Goal: Use online tool/utility: Utilize a website feature to perform a specific function

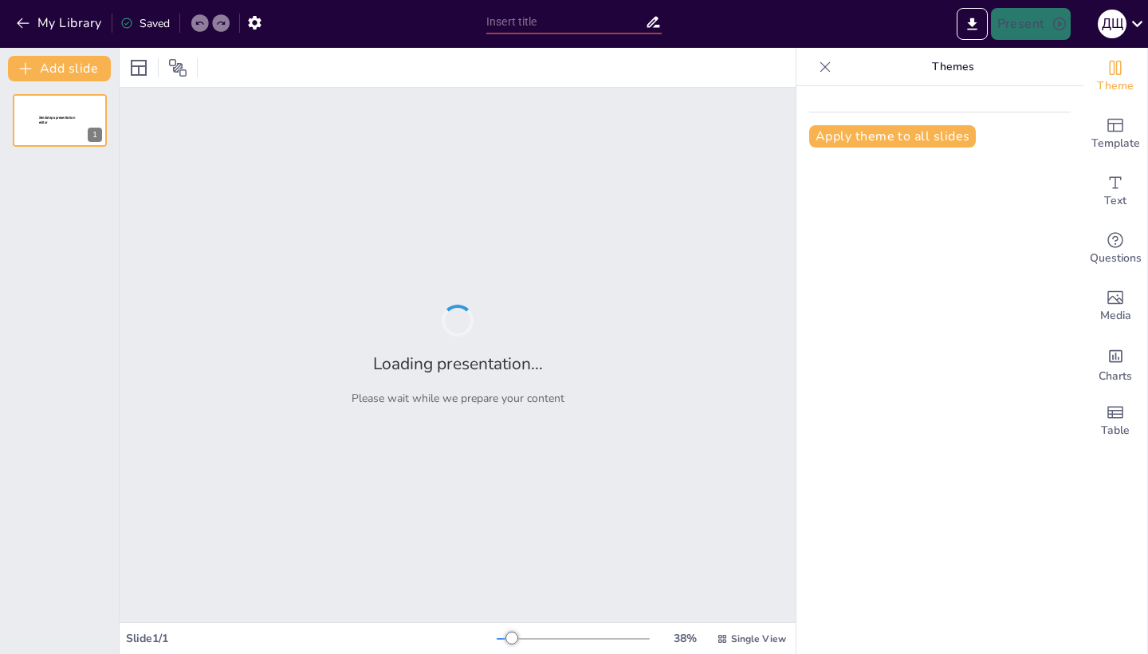
type input "Imported [PERSON_NAME] (ФФФ) 2025.pptx"
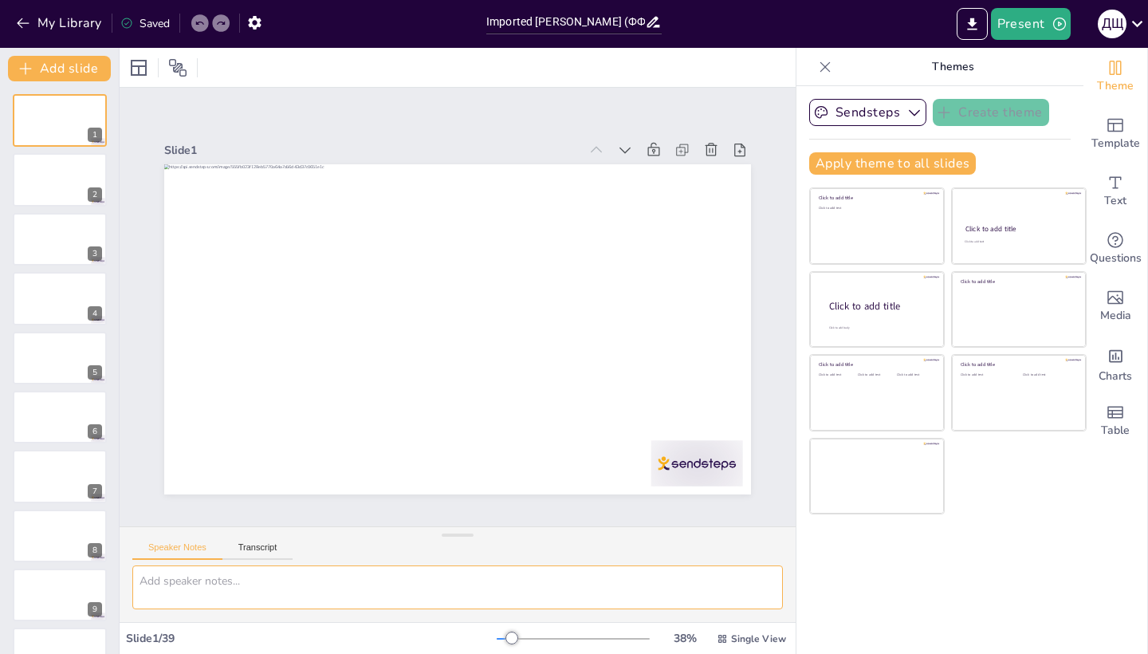
click at [230, 581] on textarea at bounding box center [457, 587] width 651 height 44
type textarea "п"
type textarea "обнови презентацию и картинки на современный [GEOGRAPHIC_DATA]"
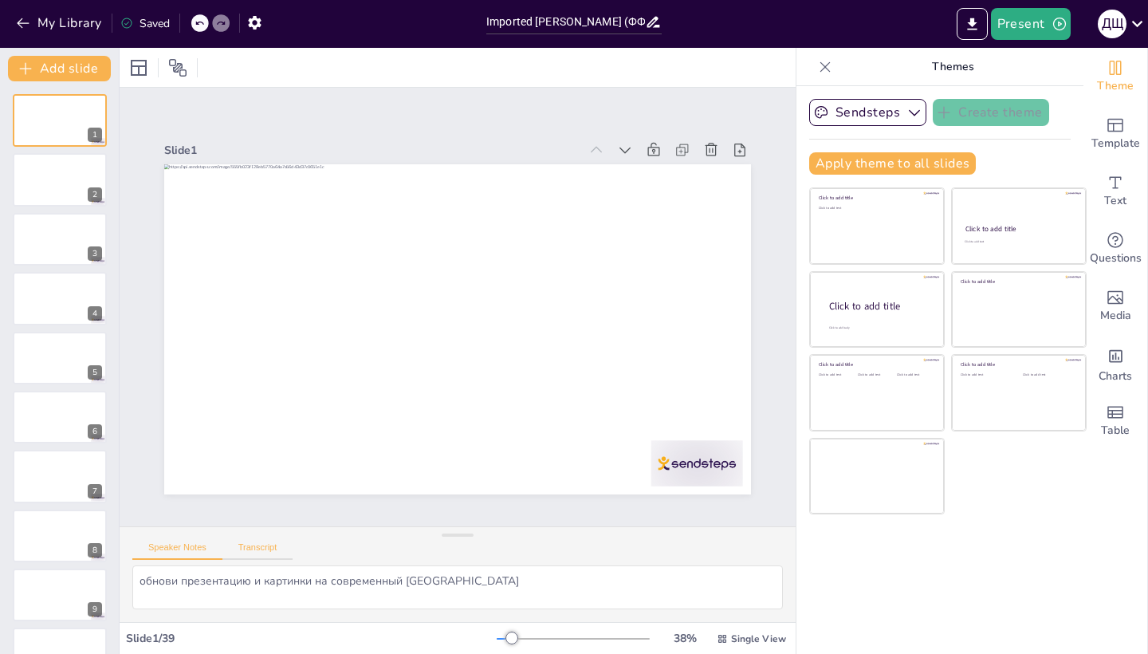
click at [275, 548] on button "Transcript" at bounding box center [257, 551] width 71 height 18
click at [200, 548] on button "Speaker Notes" at bounding box center [177, 551] width 90 height 18
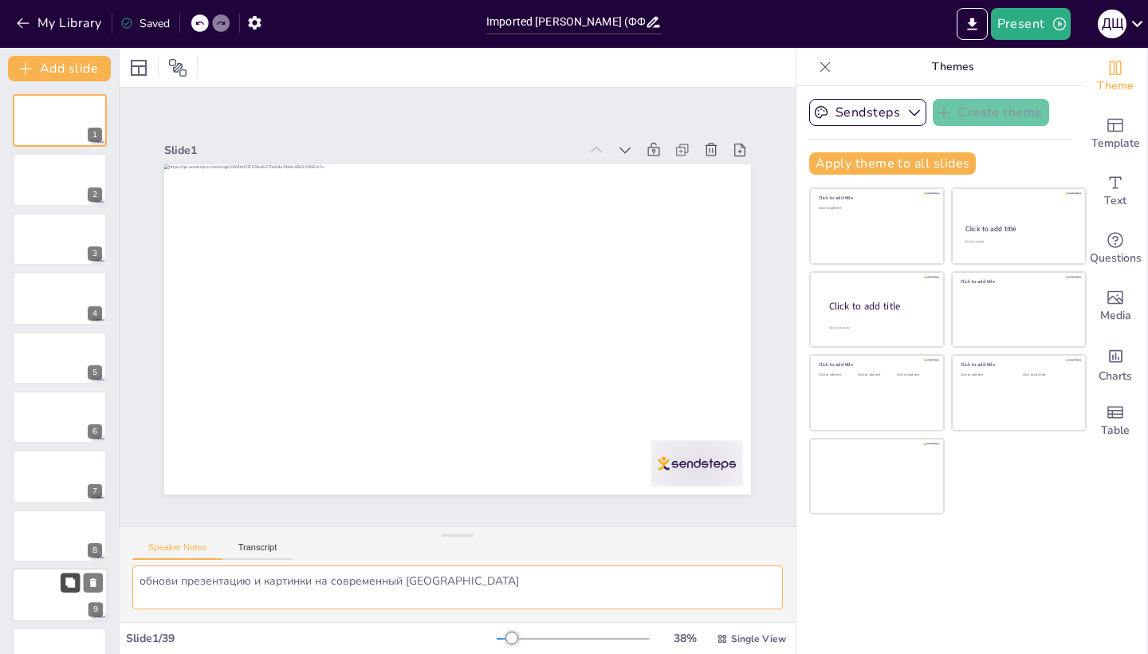
drag, startPoint x: 444, startPoint y: 584, endPoint x: 77, endPoint y: 576, distance: 366.8
click at [77, 576] on div "Document fonts Popular fonts Lato Montserrat Open Sans [PERSON_NAME] Poppins Ra…" at bounding box center [574, 351] width 1148 height 606
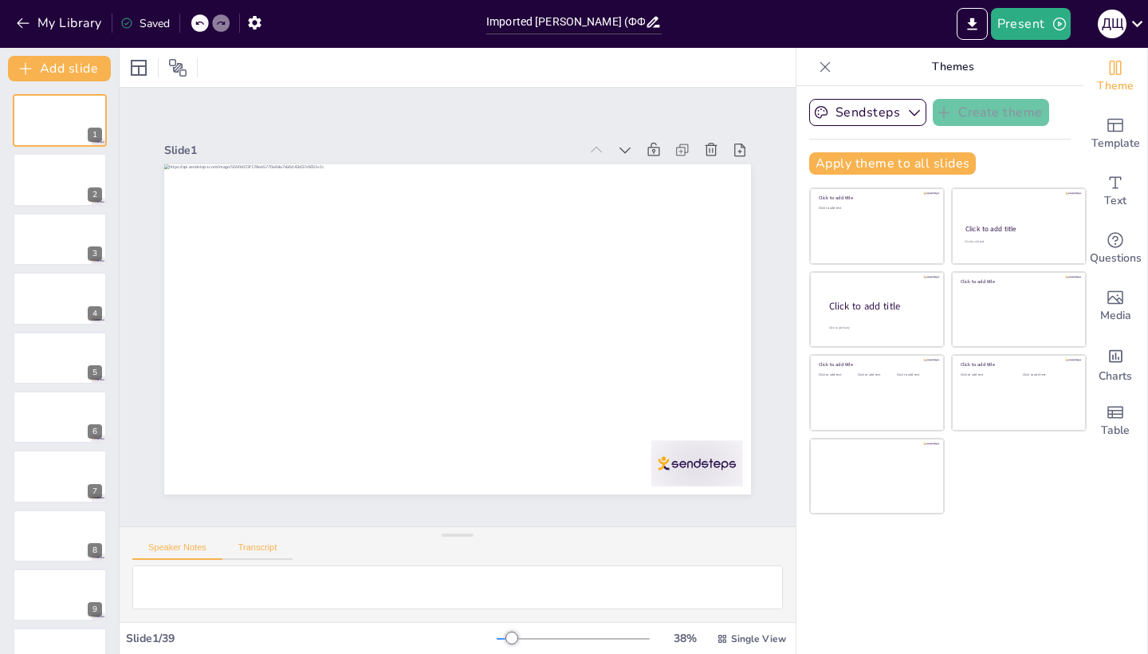
click at [256, 549] on button "Transcript" at bounding box center [257, 551] width 71 height 18
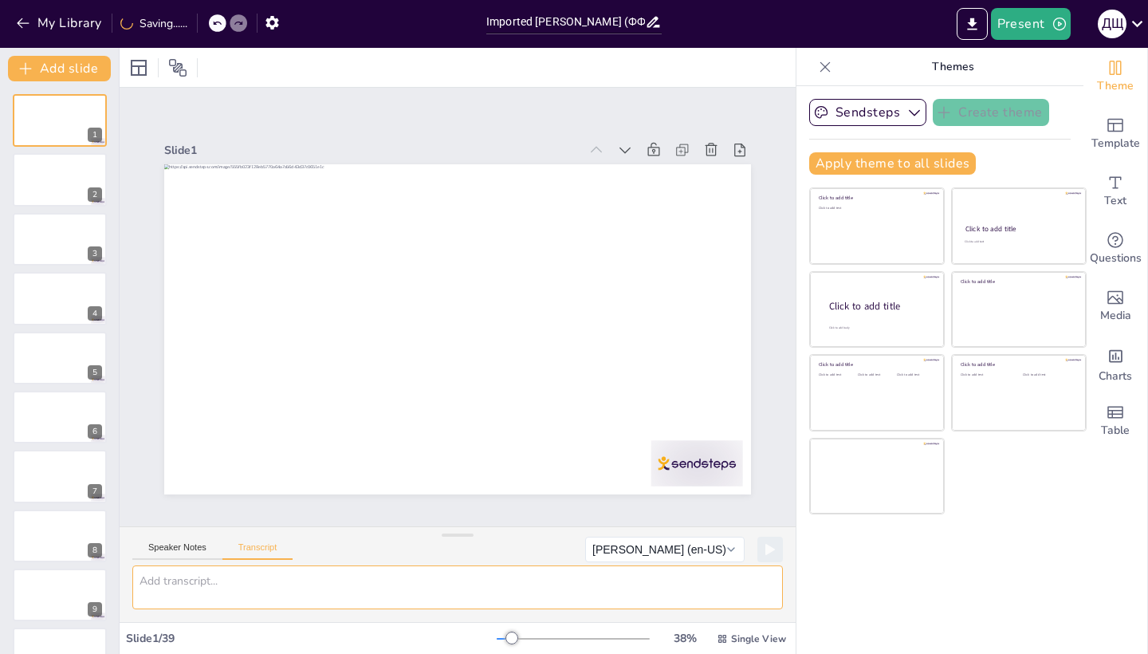
click at [254, 592] on textarea at bounding box center [457, 587] width 651 height 44
paste textarea "обнови презентацию и картинки на современный [GEOGRAPHIC_DATA]"
type textarea "обнови презентацию и картинки на современный [GEOGRAPHIC_DATA]"
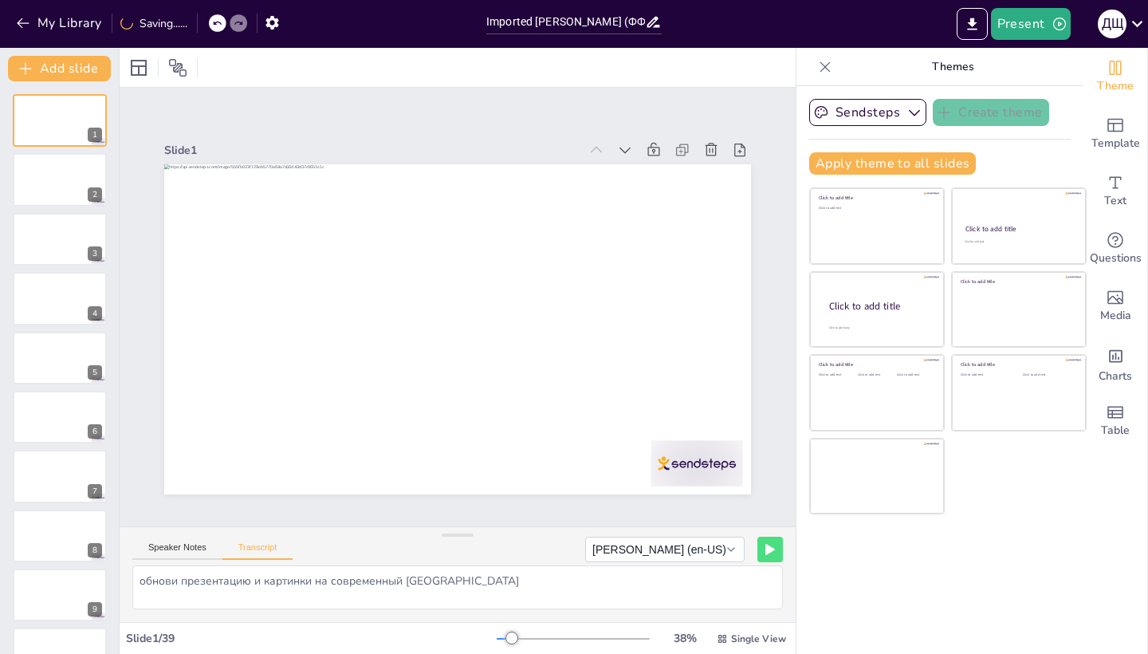
click at [736, 551] on button "[PERSON_NAME] (en-US)" at bounding box center [664, 550] width 159 height 26
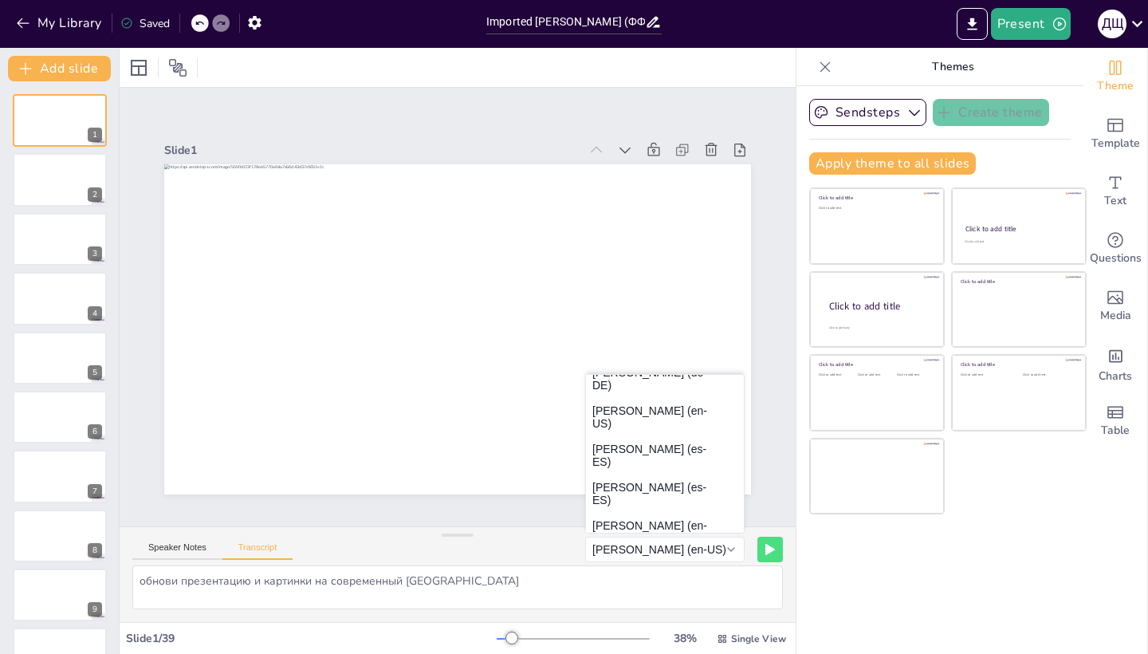
scroll to position [53, 0]
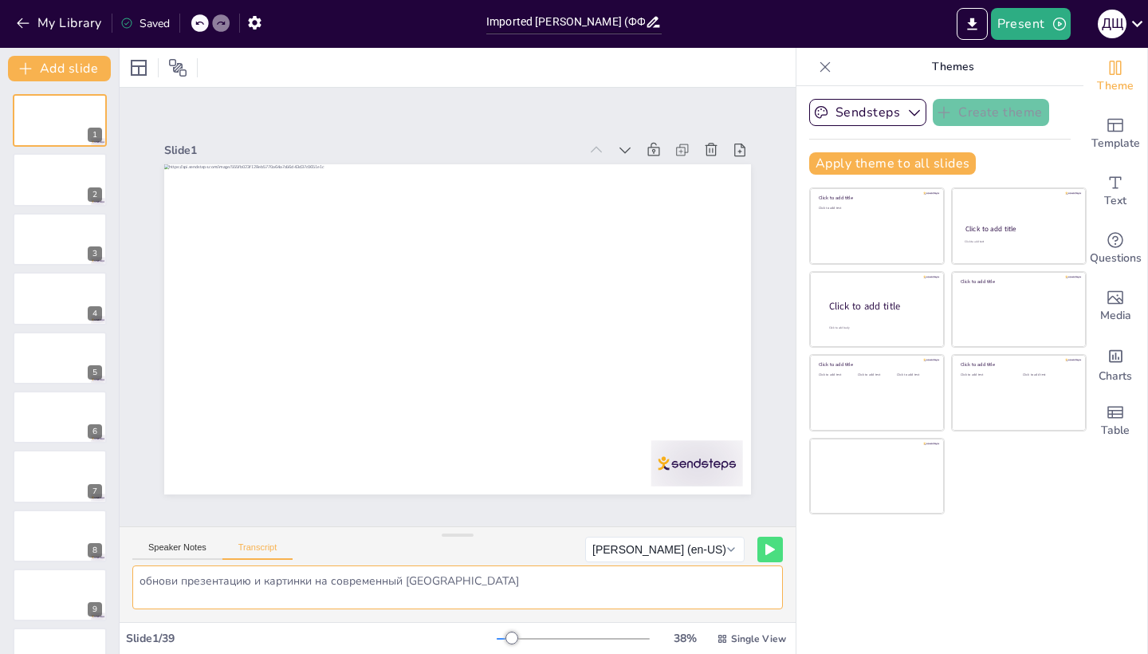
click at [488, 594] on textarea "обнови презентацию и картинки на современный [GEOGRAPHIC_DATA]" at bounding box center [457, 587] width 651 height 44
drag, startPoint x: 457, startPoint y: 583, endPoint x: 144, endPoint y: 544, distance: 314.9
click at [144, 544] on div "Speaker Notes Transcript [PERSON_NAME] (en-US) [PERSON_NAME] (en-US) [PERSON_NA…" at bounding box center [458, 574] width 676 height 96
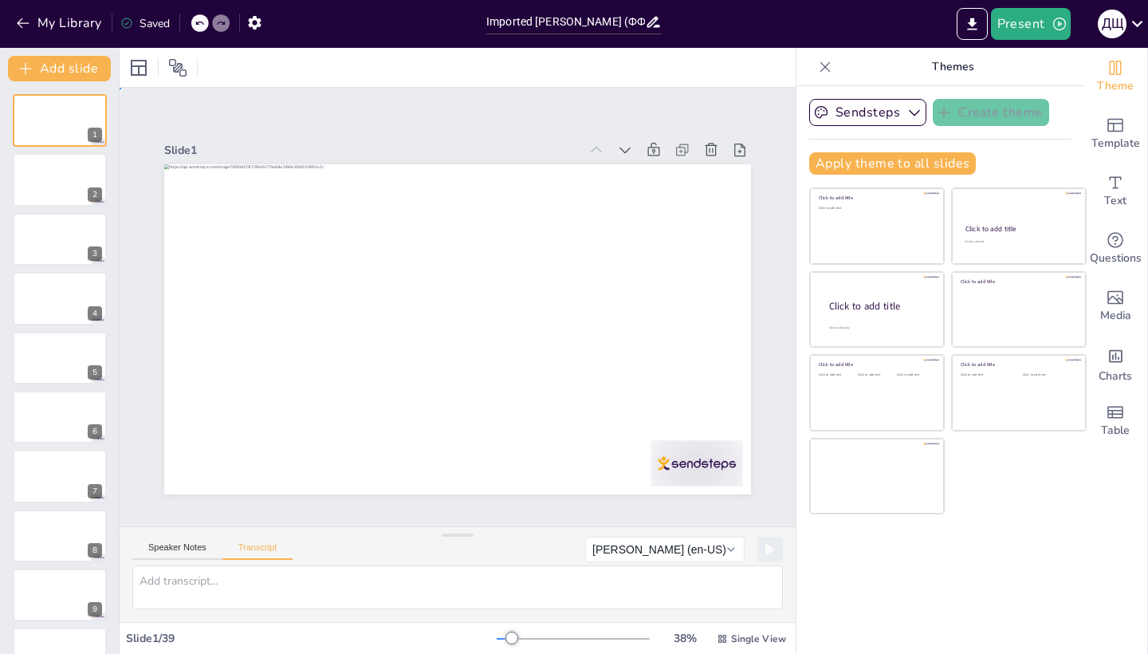
click at [777, 145] on div "Slide 1 Slide 2 Slide 3 Slide 4 Slide 5 Slide 6 Slide 7 Slide 8 Slide 9 Slide 1…" at bounding box center [457, 306] width 711 height 443
click at [1114, 365] on div "Add charts and graphs" at bounding box center [1115, 355] width 17 height 26
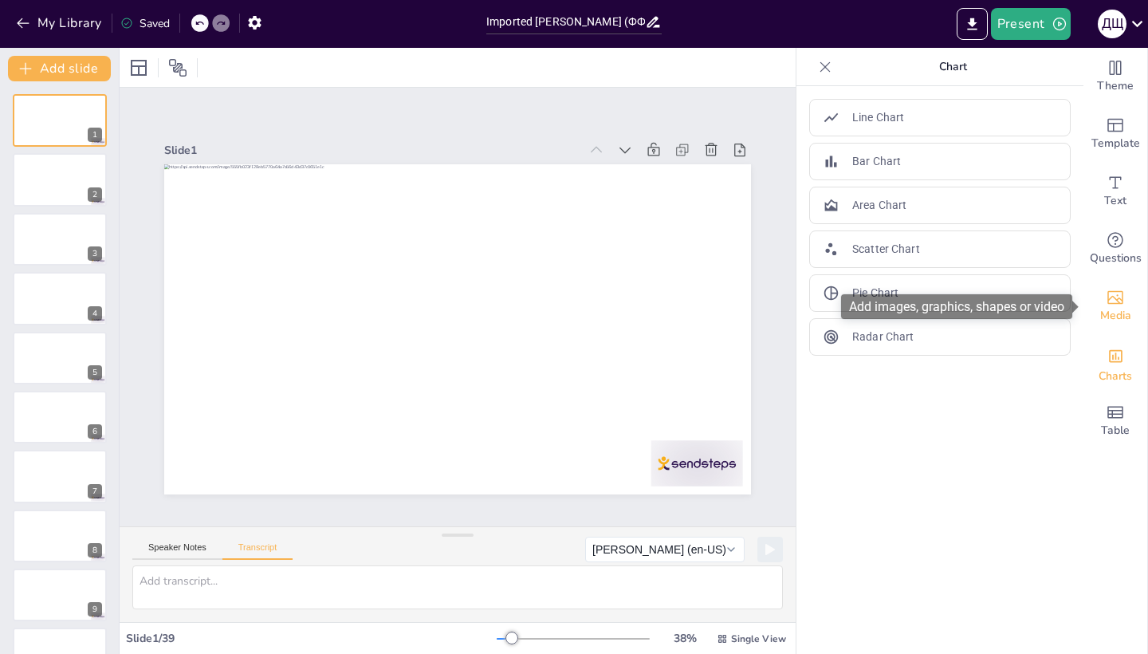
click at [1110, 300] on icon "Add images, graphics, shapes or video" at bounding box center [1115, 297] width 19 height 19
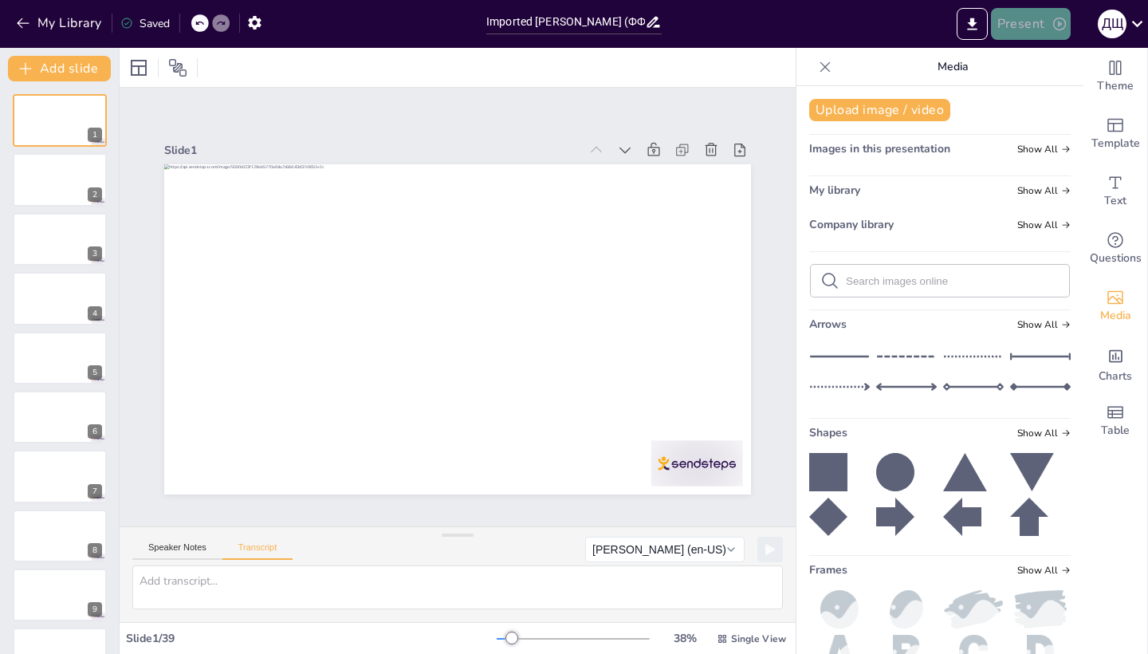
click at [1028, 22] on button "Present" at bounding box center [1031, 24] width 80 height 32
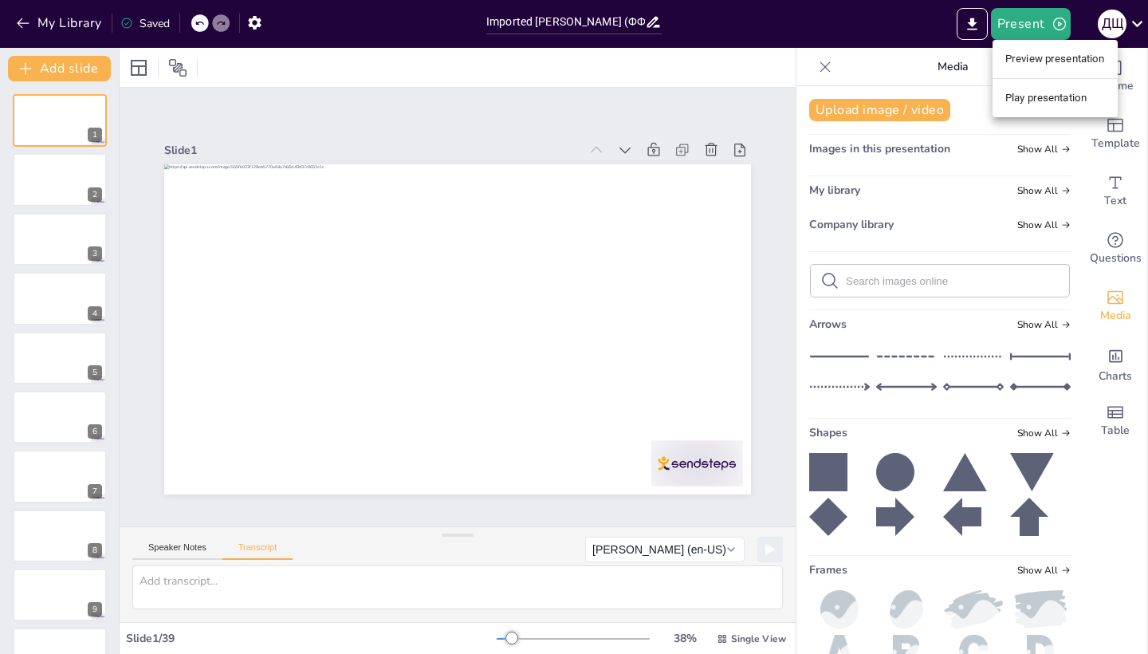
click at [1034, 93] on li "Play presentation" at bounding box center [1055, 98] width 125 height 26
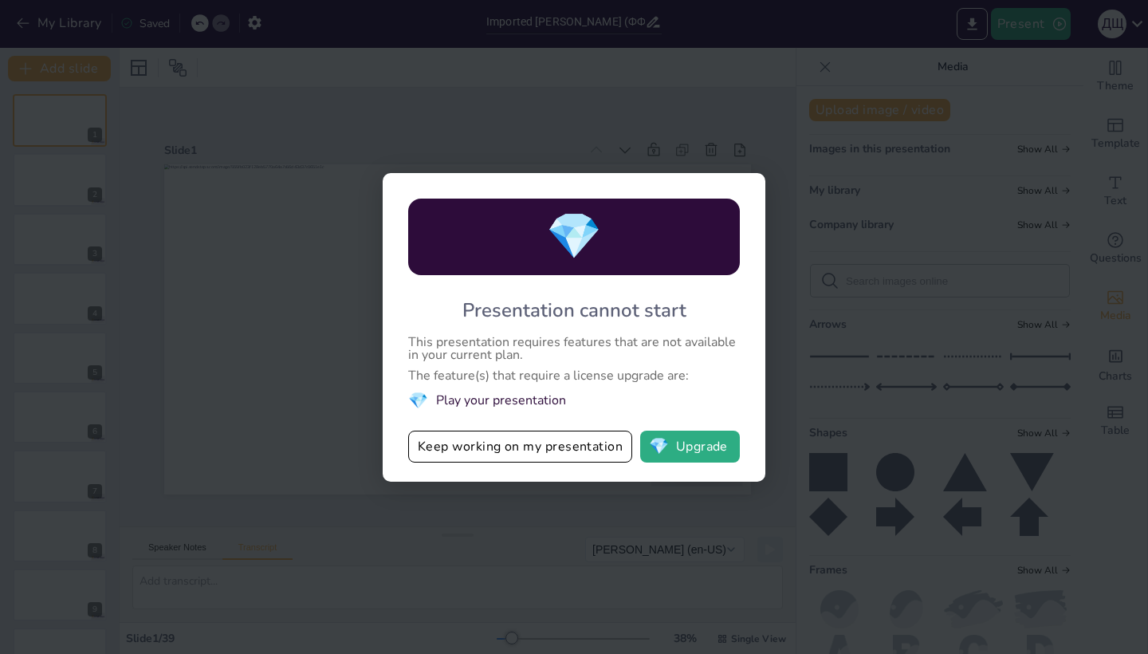
click at [511, 101] on div "💎 Presentation cannot start This presentation requires features that are not av…" at bounding box center [574, 327] width 1148 height 654
click at [576, 446] on button "Keep working on my presentation" at bounding box center [520, 446] width 224 height 32
